Goal: Communication & Community: Answer question/provide support

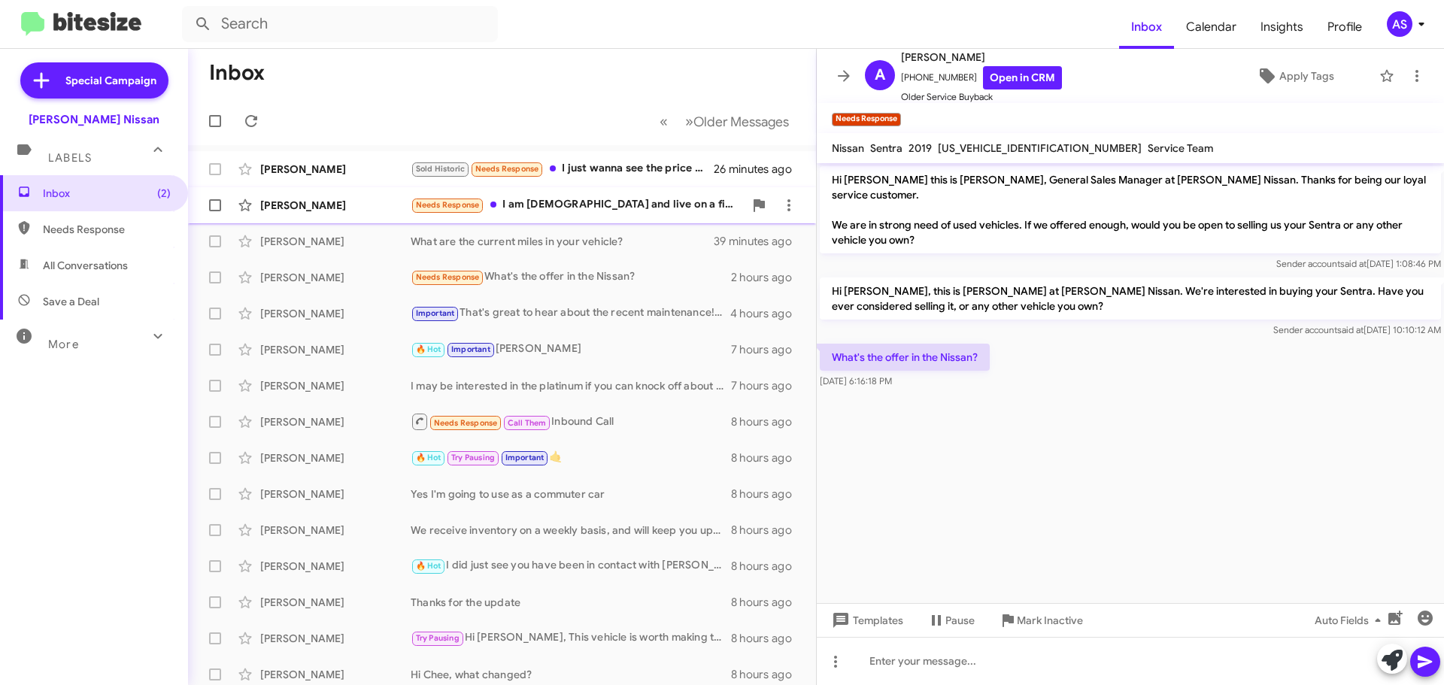
click at [627, 223] on span "[PERSON_NAME] Needs Response I am [DEMOGRAPHIC_DATA] and live on a fixed income…" at bounding box center [502, 205] width 628 height 36
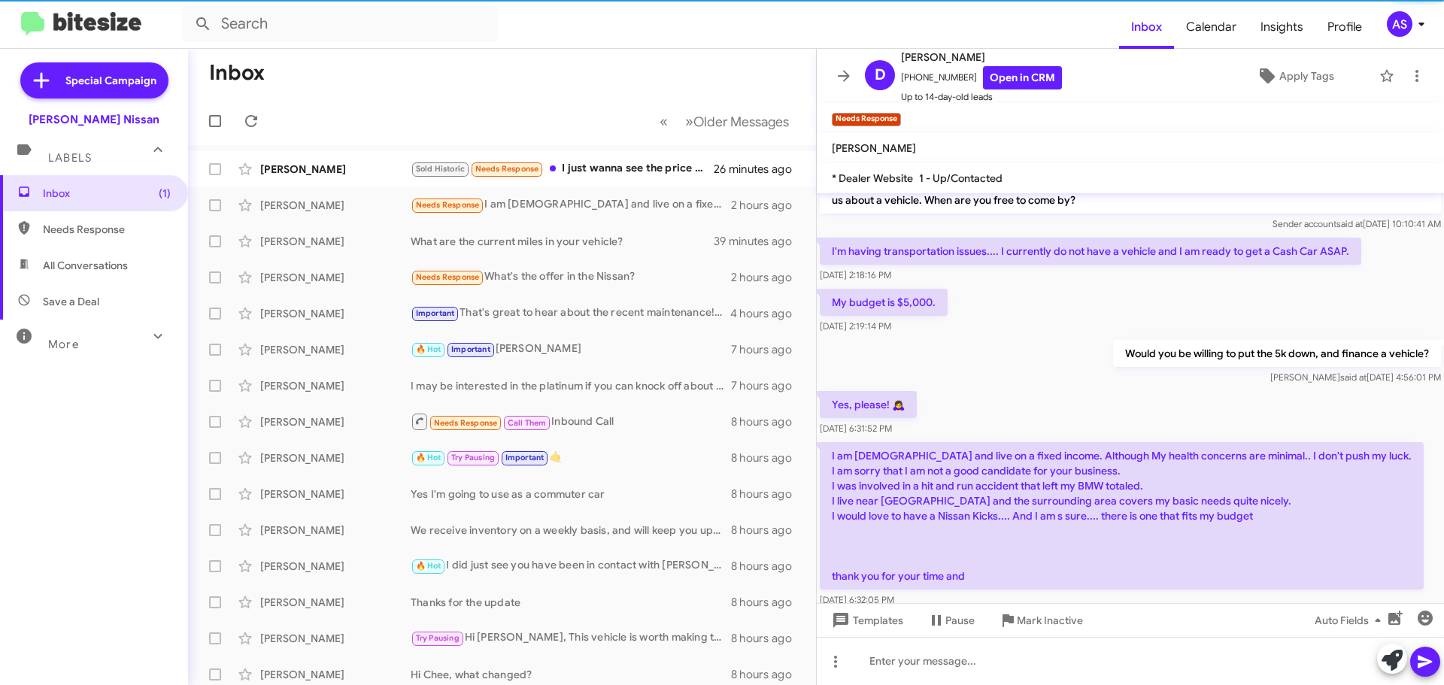
scroll to position [55, 0]
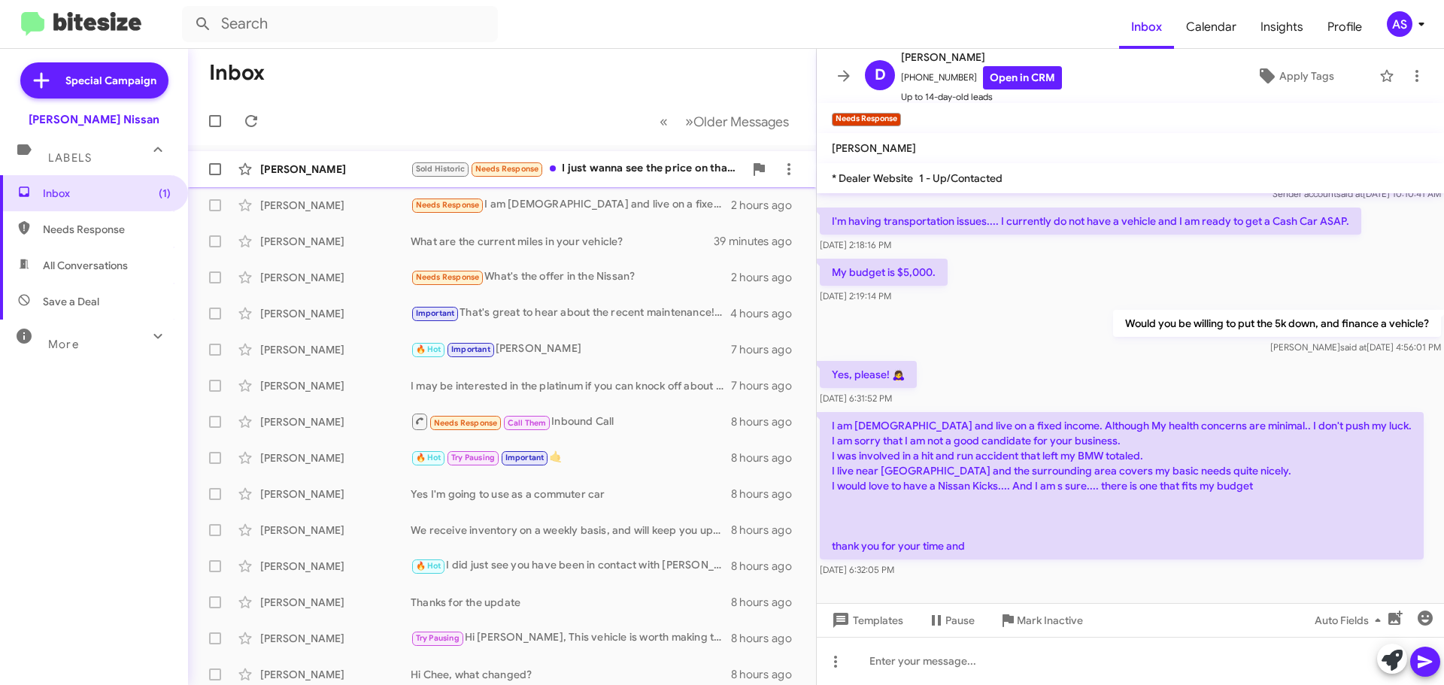
click at [577, 180] on div "[PERSON_NAME] Sold Historic Needs Response I just wanna see the price on that o…" at bounding box center [502, 169] width 604 height 30
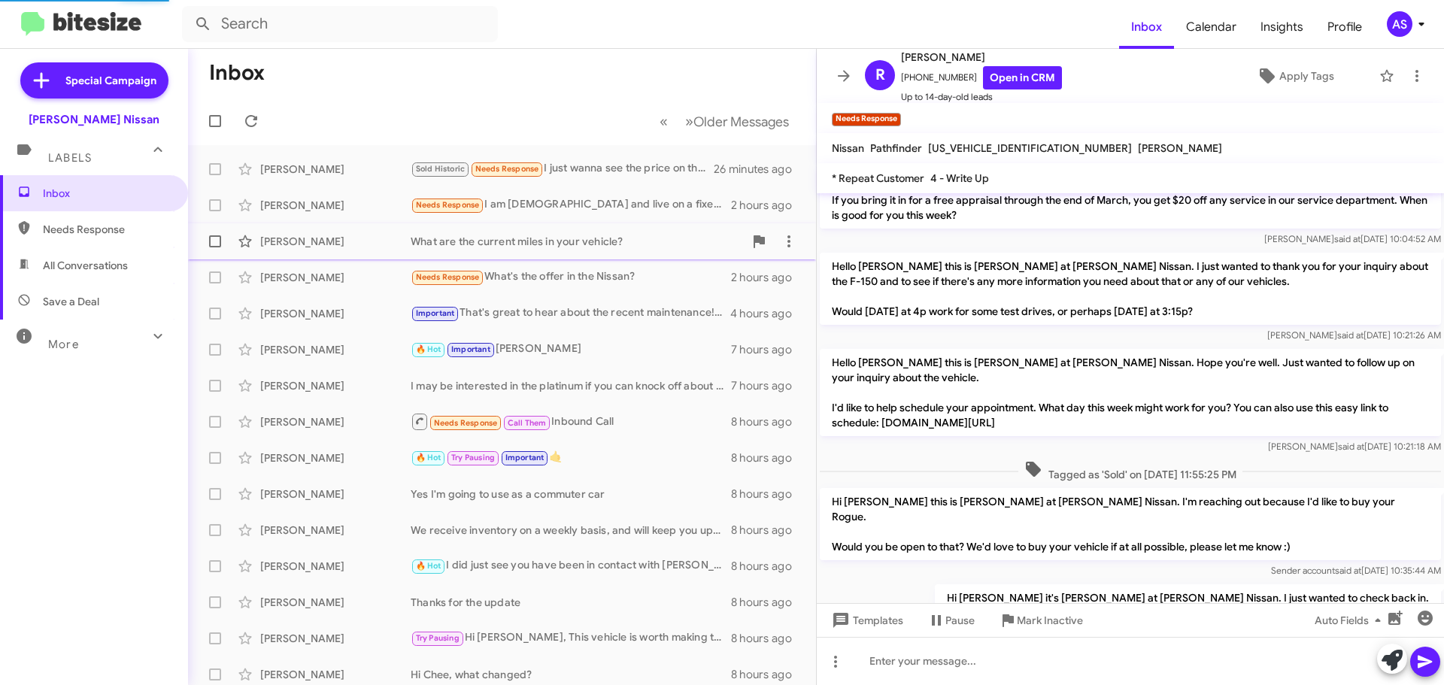
scroll to position [772, 0]
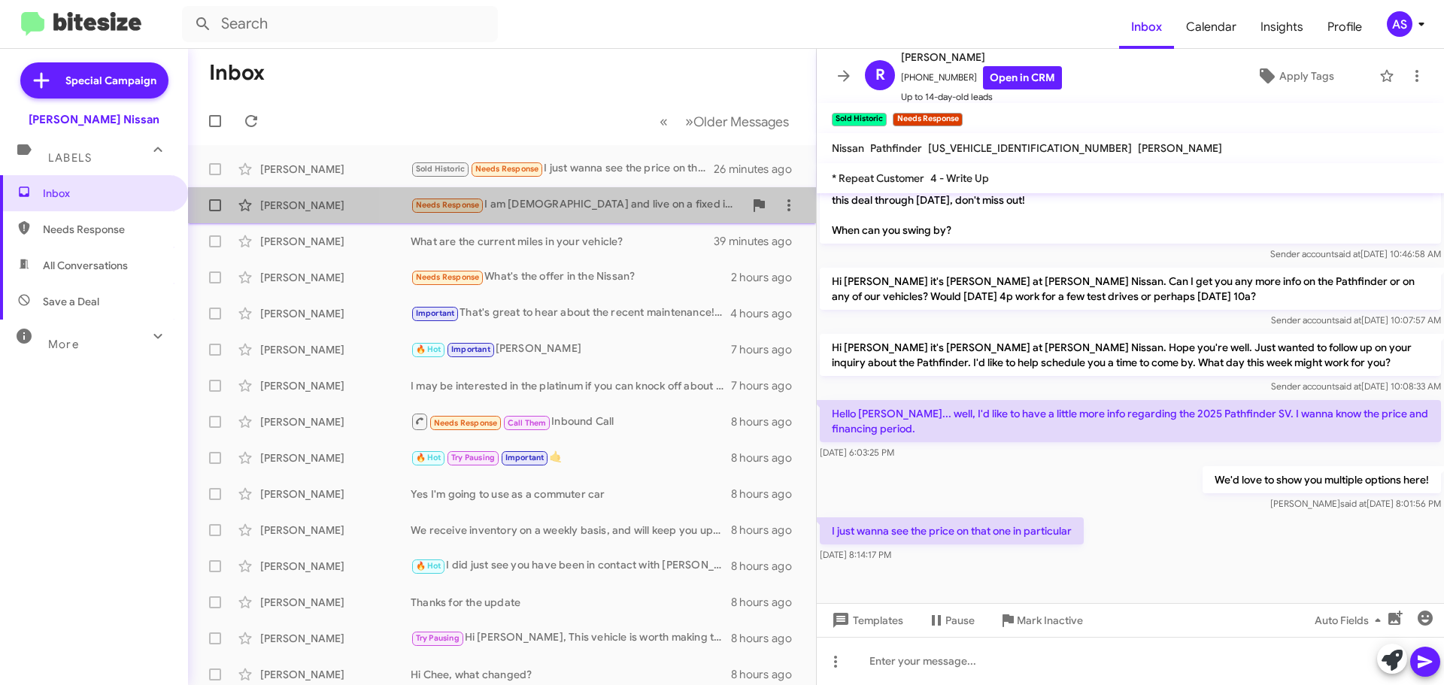
click at [621, 208] on div "Needs Response I am [DEMOGRAPHIC_DATA] and live on a fixed income. Although My …" at bounding box center [577, 204] width 333 height 17
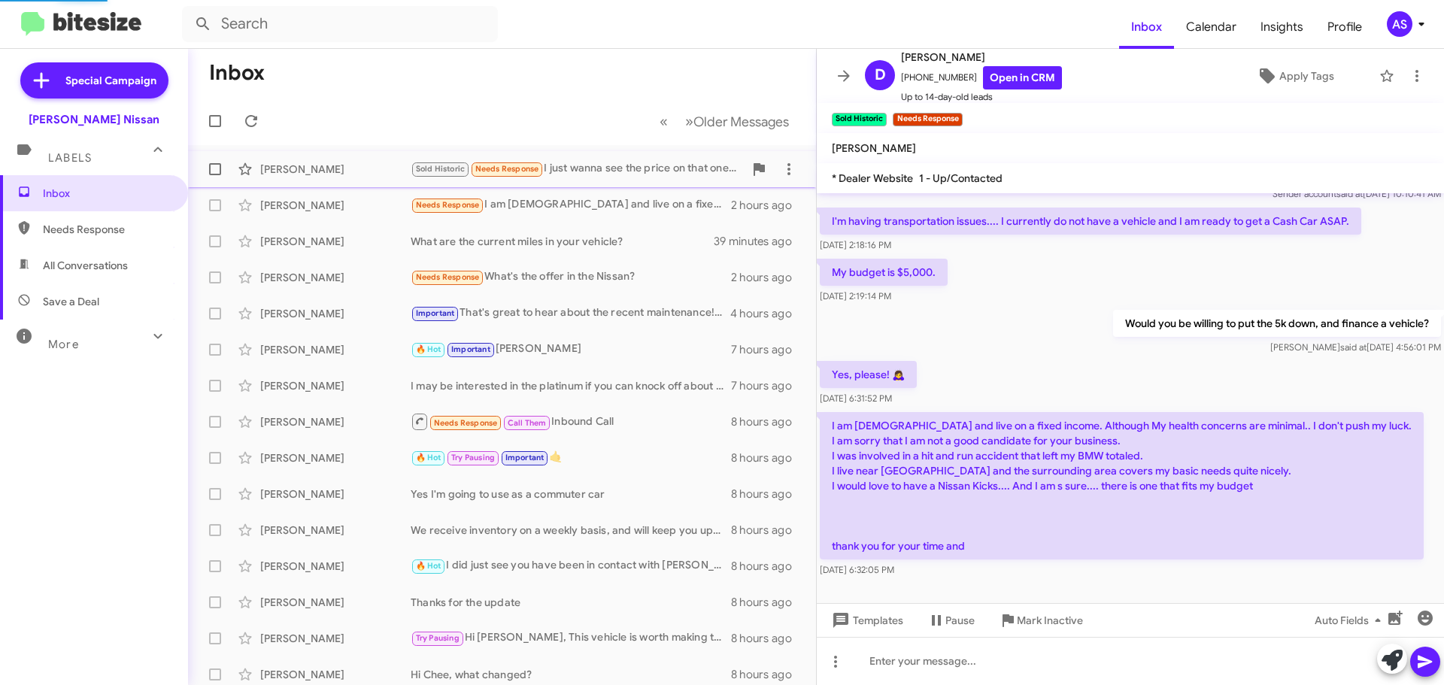
scroll to position [55, 0]
drag, startPoint x: 623, startPoint y: 167, endPoint x: 1006, endPoint y: 344, distance: 422.4
click at [1006, 338] on div "Would you be willing to put the 5k down, and finance a vehicle? [PERSON_NAME] s…" at bounding box center [1130, 332] width 627 height 51
click at [780, 170] on icon at bounding box center [789, 169] width 18 height 18
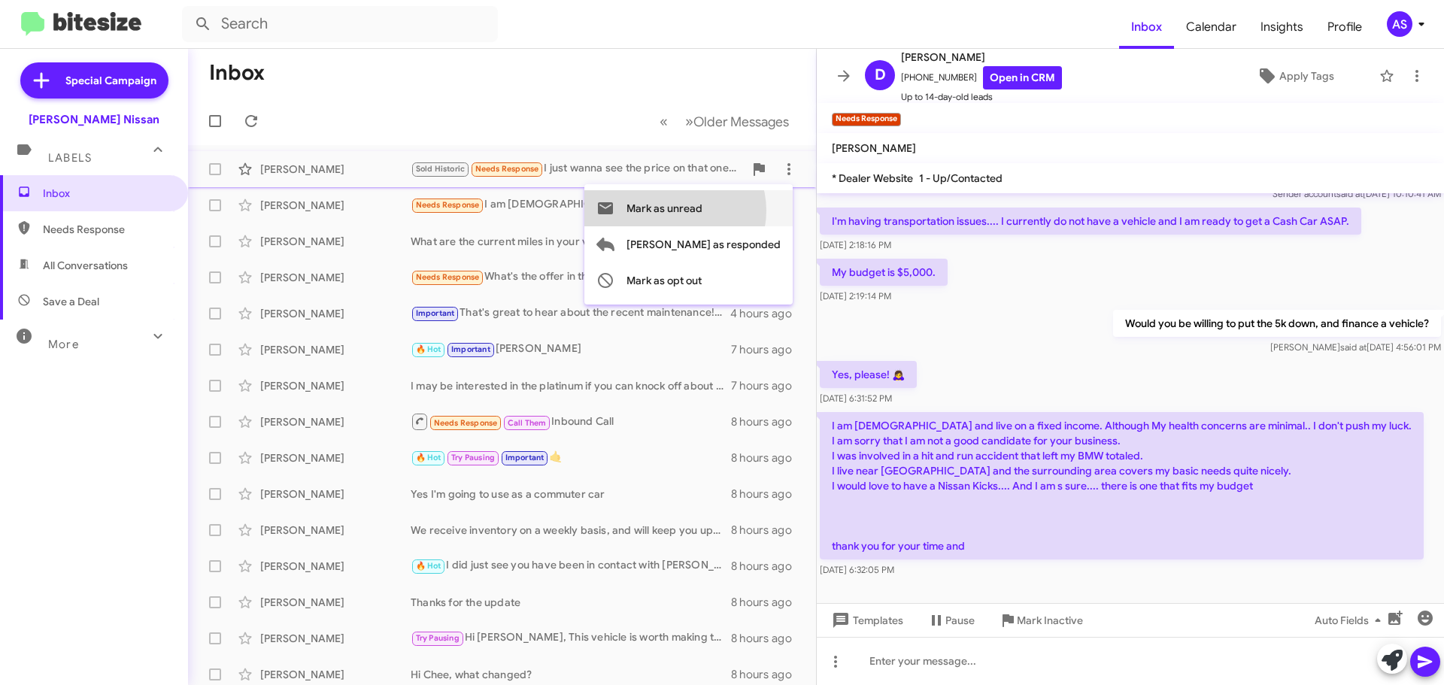
click at [703, 211] on span "Mark as unread" at bounding box center [665, 208] width 76 height 36
